Goal: Information Seeking & Learning: Learn about a topic

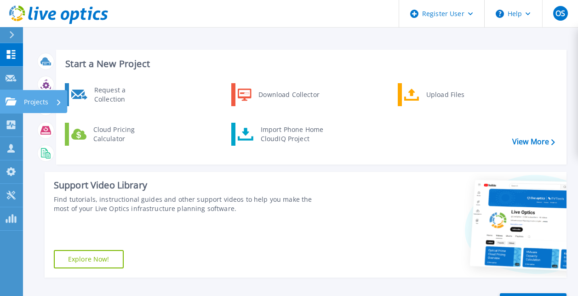
click at [8, 104] on icon at bounding box center [11, 101] width 11 height 8
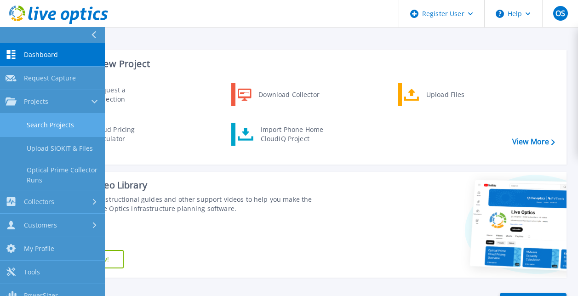
click at [58, 126] on link "Search Projects" at bounding box center [52, 125] width 105 height 23
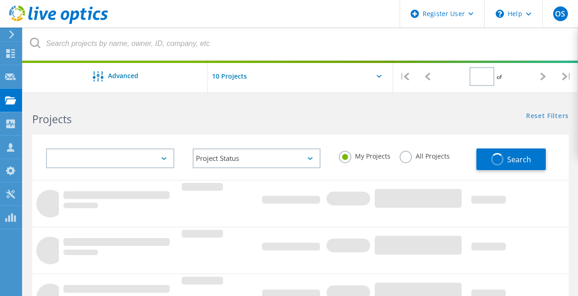
type input "1"
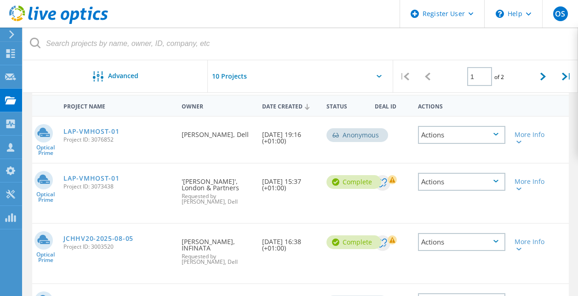
scroll to position [84, 0]
click at [395, 180] on rect at bounding box center [392, 180] width 9 height 9
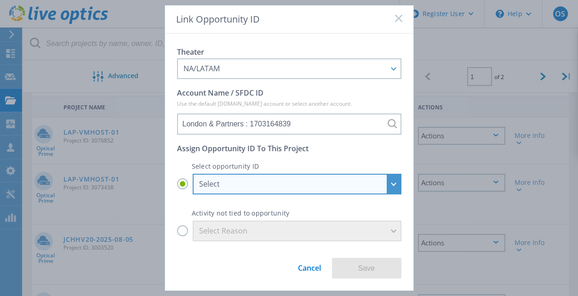
click at [395, 184] on div "Select" at bounding box center [297, 184] width 209 height 21
click at [0, 0] on input "Select Select London & Partners - CS RR : 29461722 London & Partners - Dell Lat…" at bounding box center [0, 0] width 0 height 0
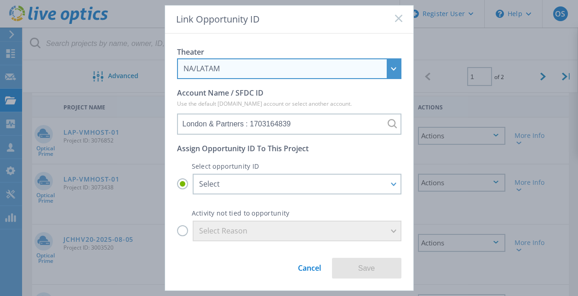
click at [381, 66] on div "NA/LATAM" at bounding box center [283, 68] width 201 height 10
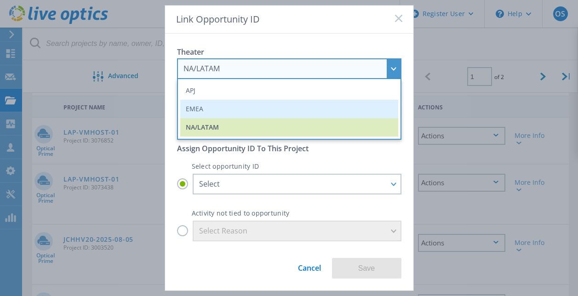
click at [252, 106] on li "EMEA" at bounding box center [289, 109] width 218 height 18
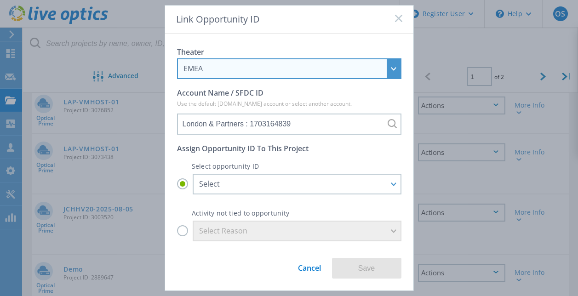
scroll to position [115, 0]
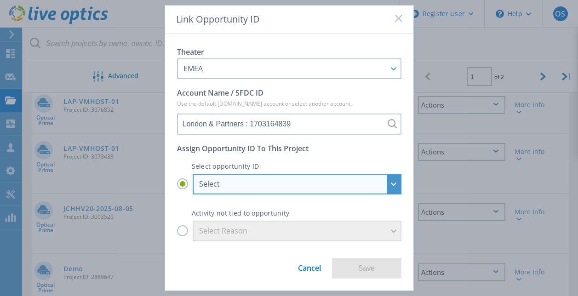
click at [392, 184] on div "Select" at bounding box center [297, 184] width 209 height 21
click at [0, 0] on input "Select Select London & Partners - CS RR : 29461722 London & Partners - Dell Lat…" at bounding box center [0, 0] width 0 height 0
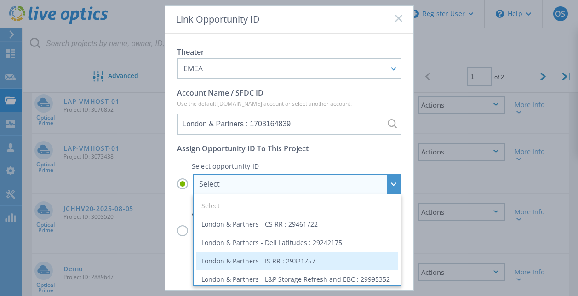
scroll to position [24, 0]
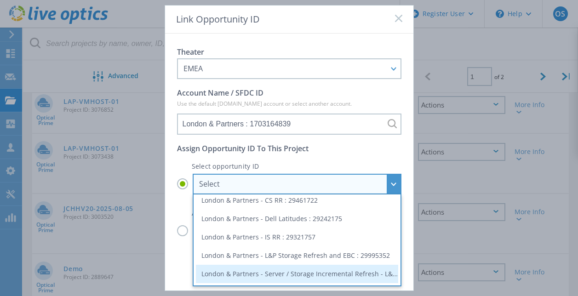
click at [322, 274] on li "London & Partners - Server / Storage Incremental Refresh - L&P : 29329477" at bounding box center [297, 274] width 202 height 18
click at [0, 0] on input "Select Select London & Partners - CS RR : 29461722 London & Partners - Dell Lat…" at bounding box center [0, 0] width 0 height 0
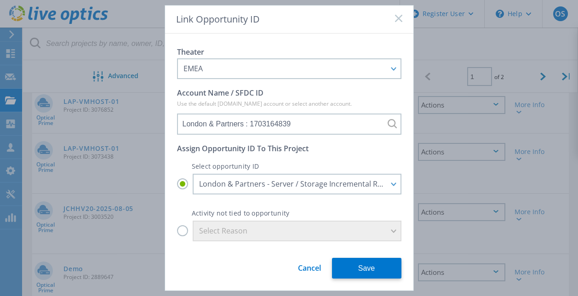
click at [307, 272] on link "Cancel" at bounding box center [309, 264] width 23 height 17
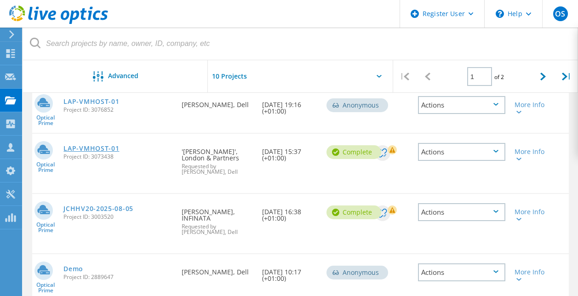
click at [97, 148] on link "LAP-VMHOST-01" at bounding box center [91, 148] width 56 height 6
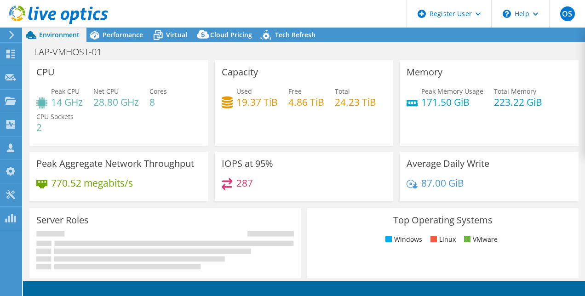
select select "EULondon"
select select "GBP"
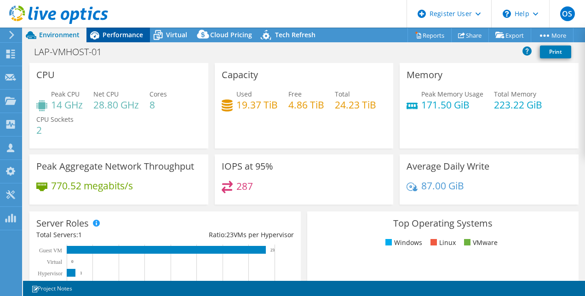
click at [114, 28] on div "Performance" at bounding box center [117, 35] width 63 height 15
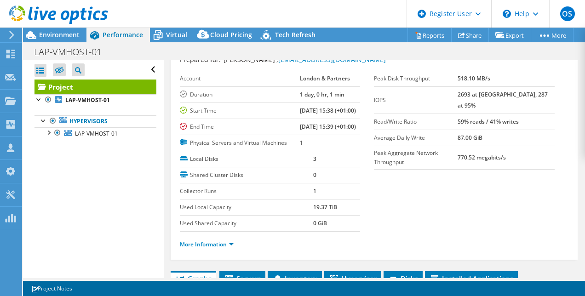
scroll to position [28, 0]
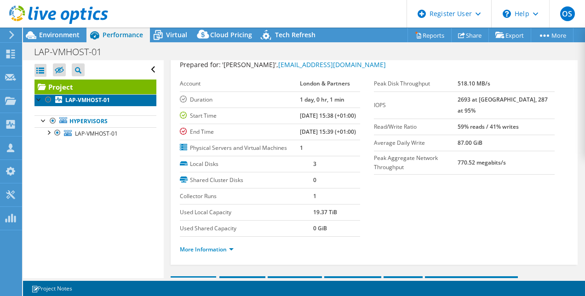
click at [81, 98] on b "LAP-VMHOST-01" at bounding box center [87, 100] width 45 height 8
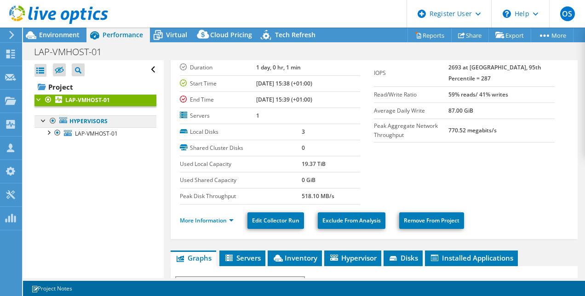
click at [86, 122] on link "Hypervisors" at bounding box center [95, 121] width 122 height 12
click at [49, 131] on div at bounding box center [48, 131] width 9 height 9
click at [86, 122] on link "Hypervisors" at bounding box center [95, 121] width 122 height 12
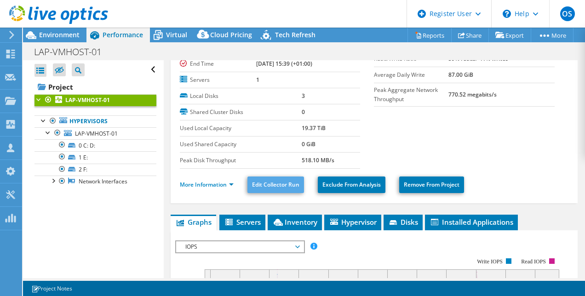
scroll to position [0, 0]
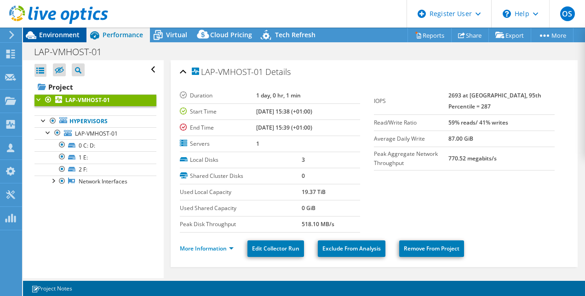
click at [62, 33] on span "Environment" at bounding box center [59, 34] width 40 height 9
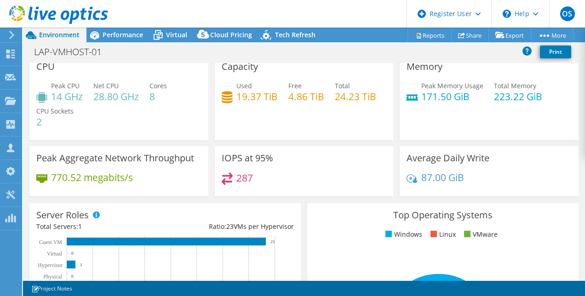
scroll to position [9, 0]
